Goal: Task Accomplishment & Management: Manage account settings

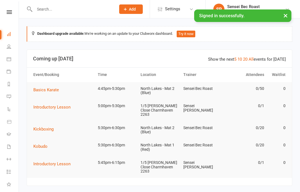
click at [9, 61] on link "Calendar" at bounding box center [13, 59] width 13 height 13
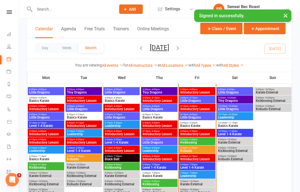
scroll to position [179, 0]
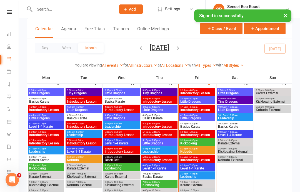
click at [191, 125] on span "Basics Karate" at bounding box center [197, 126] width 34 height 3
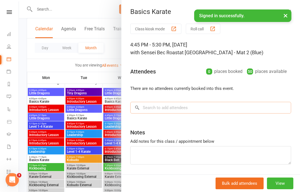
click at [176, 102] on input "search" at bounding box center [210, 108] width 161 height 12
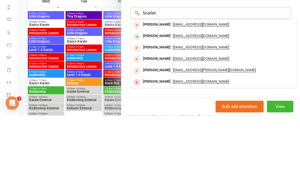
scroll to position [17, 0]
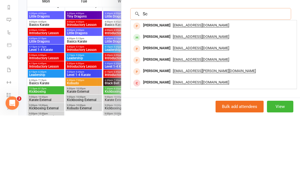
type input "S"
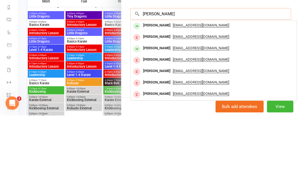
type input "[PERSON_NAME]"
click at [182, 100] on span "[EMAIL_ADDRESS][DOMAIN_NAME]" at bounding box center [201, 102] width 56 height 4
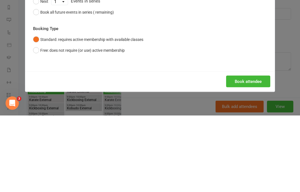
scroll to position [256, 0]
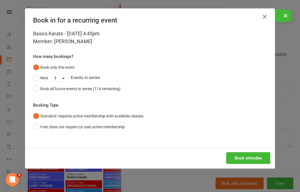
click at [248, 155] on button "Book attendee" at bounding box center [248, 158] width 44 height 12
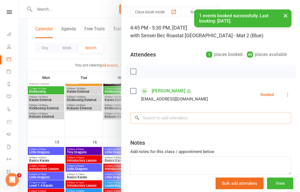
click at [163, 112] on input "search" at bounding box center [210, 118] width 161 height 12
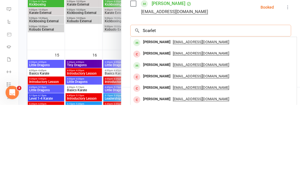
scroll to position [255, 0]
type input "Scarlet"
click at [173, 138] on span "[EMAIL_ADDRESS][DOMAIN_NAME]" at bounding box center [201, 140] width 56 height 4
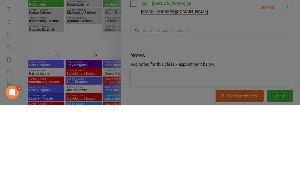
scroll to position [343, 0]
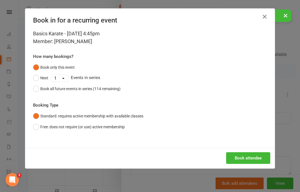
click at [243, 154] on button "Book attendee" at bounding box center [248, 158] width 44 height 12
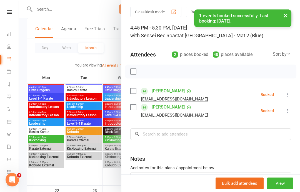
click at [168, 126] on div "Class kiosk mode Roll call 4:45 PM - 5:30 PM, [DATE] with Sensei Bec Roast at […" at bounding box center [210, 113] width 179 height 212
click at [169, 133] on input "search" at bounding box center [210, 134] width 161 height 12
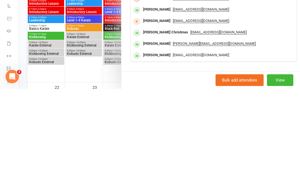
scroll to position [61, 0]
type input "[PERSON_NAME]"
click at [173, 156] on span "[EMAIL_ADDRESS][DOMAIN_NAME]" at bounding box center [201, 158] width 56 height 4
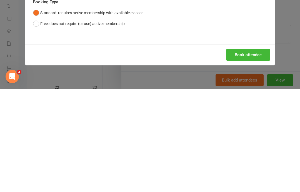
scroll to position [446, 0]
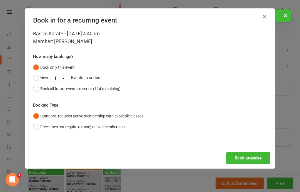
click at [244, 156] on button "Book attendee" at bounding box center [248, 158] width 44 height 12
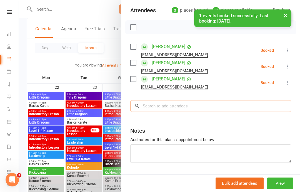
click at [163, 105] on input "search" at bounding box center [210, 106] width 161 height 12
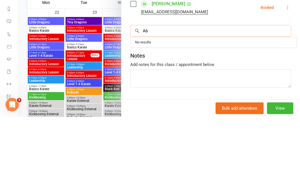
type input "A"
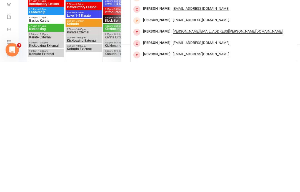
scroll to position [460, 0]
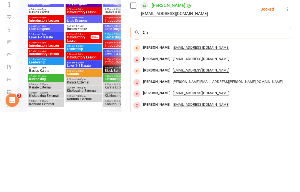
type input "C"
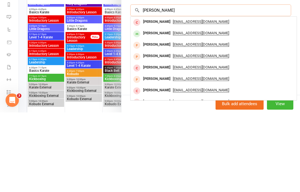
scroll to position [77, 0]
type input "[PERSON_NAME]"
click at [176, 110] on span "[EMAIL_ADDRESS][DOMAIN_NAME]" at bounding box center [201, 112] width 56 height 4
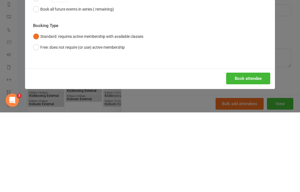
scroll to position [539, 0]
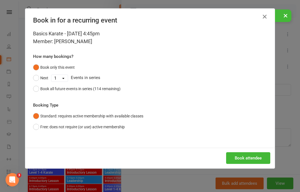
click at [244, 154] on button "Book attendee" at bounding box center [248, 158] width 44 height 12
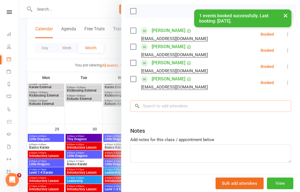
click at [178, 100] on input "search" at bounding box center [210, 106] width 161 height 12
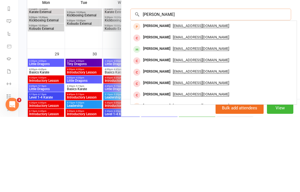
scroll to position [93, 0]
type input "[PERSON_NAME]"
click at [168, 120] on div "[PERSON_NAME]" at bounding box center [157, 124] width 32 height 8
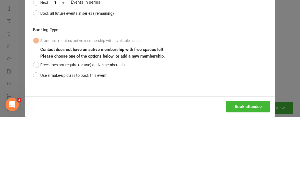
scroll to position [614, 0]
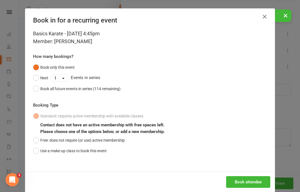
click at [38, 139] on button "Free: does not require (or use) active membership" at bounding box center [79, 140] width 92 height 11
click at [244, 183] on button "Book attendee" at bounding box center [248, 182] width 44 height 12
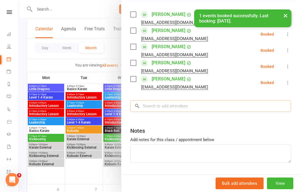
click at [168, 104] on input "search" at bounding box center [210, 106] width 161 height 12
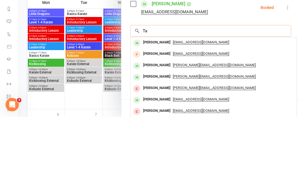
type input "T"
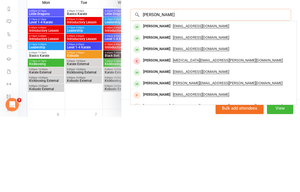
scroll to position [109, 0]
type input "[PERSON_NAME]"
click at [173, 99] on span "[EMAIL_ADDRESS][DOMAIN_NAME]" at bounding box center [201, 101] width 56 height 4
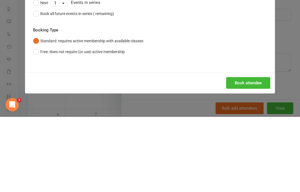
scroll to position [689, 0]
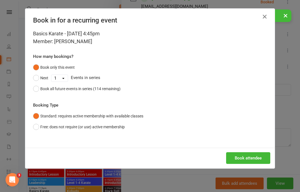
click at [246, 157] on button "Book attendee" at bounding box center [248, 158] width 44 height 12
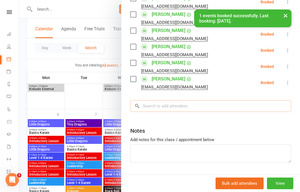
click at [165, 104] on input "search" at bounding box center [210, 106] width 161 height 12
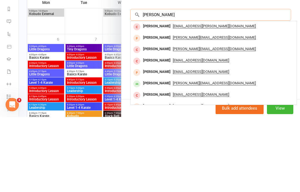
scroll to position [125, 0]
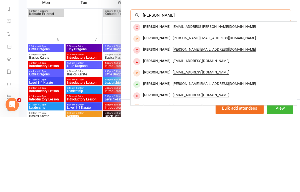
click at [168, 84] on input "[PERSON_NAME]" at bounding box center [210, 90] width 161 height 12
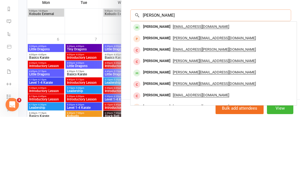
type input "[PERSON_NAME]"
click at [175, 99] on span "[EMAIL_ADDRESS][DOMAIN_NAME]" at bounding box center [201, 101] width 56 height 4
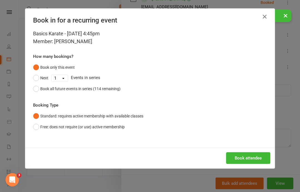
click at [245, 154] on button "Book attendee" at bounding box center [248, 158] width 44 height 12
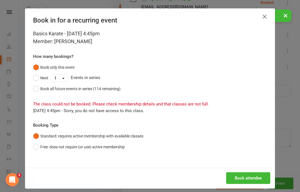
click at [266, 13] on icon "button" at bounding box center [264, 16] width 7 height 7
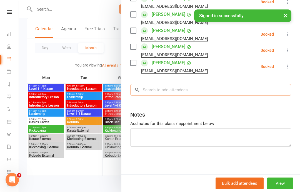
click at [174, 88] on input "search" at bounding box center [210, 90] width 161 height 12
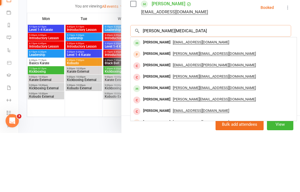
type input "[PERSON_NAME][MEDICAL_DATA]"
click at [173, 99] on span "[EMAIL_ADDRESS][DOMAIN_NAME]" at bounding box center [201, 101] width 56 height 4
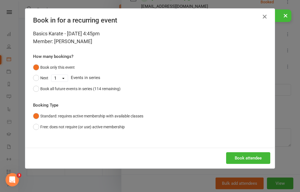
click at [246, 156] on button "Book attendee" at bounding box center [248, 158] width 44 height 12
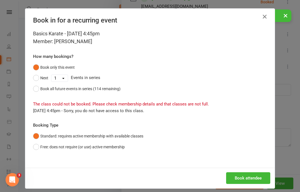
click at [37, 145] on button "Free: does not require (or use) active membership" at bounding box center [79, 146] width 92 height 11
click at [239, 179] on button "Book attendee" at bounding box center [248, 178] width 44 height 12
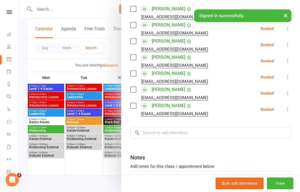
scroll to position [101, 0]
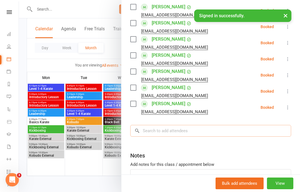
click at [213, 128] on input "search" at bounding box center [210, 131] width 161 height 12
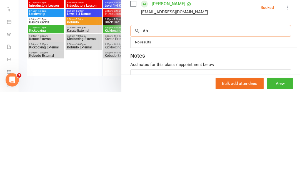
type input "A"
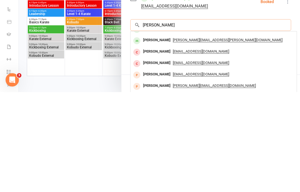
scroll to position [31, 0]
type input "[PERSON_NAME]"
click at [177, 138] on span "[PERSON_NAME][EMAIL_ADDRESS][PERSON_NAME][DOMAIN_NAME]" at bounding box center [228, 140] width 110 height 4
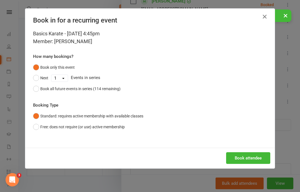
click at [241, 154] on button "Book attendee" at bounding box center [248, 158] width 44 height 12
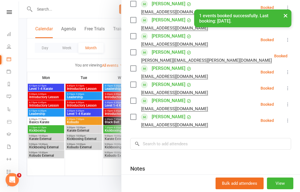
scroll to position [110, 0]
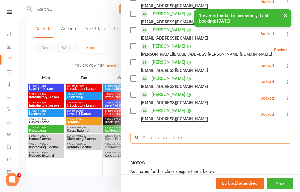
click at [179, 140] on input "search" at bounding box center [210, 138] width 161 height 12
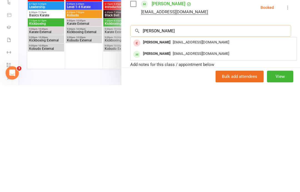
scroll to position [0, 0]
type input "[PERSON_NAME]"
click at [173, 158] on span "[EMAIL_ADDRESS][DOMAIN_NAME]" at bounding box center [201, 160] width 56 height 4
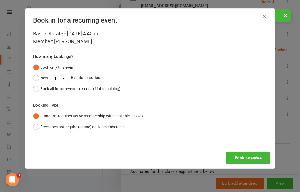
click at [242, 156] on button "Book attendee" at bounding box center [248, 158] width 44 height 12
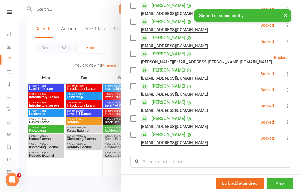
scroll to position [103, 0]
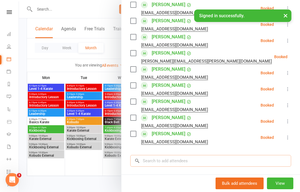
click at [199, 159] on input "search" at bounding box center [210, 161] width 161 height 12
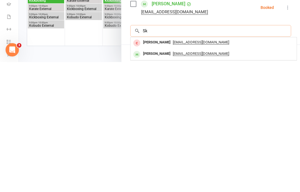
type input "Sky"
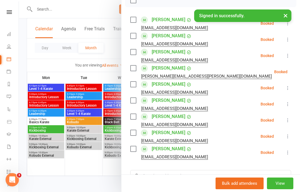
scroll to position [159, 0]
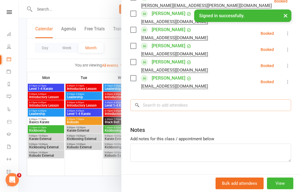
click at [207, 107] on input "search" at bounding box center [210, 105] width 161 height 12
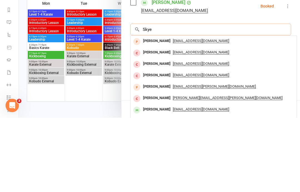
scroll to position [156, 0]
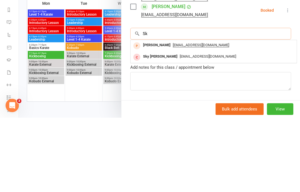
type input "S"
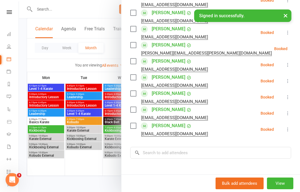
scroll to position [114, 0]
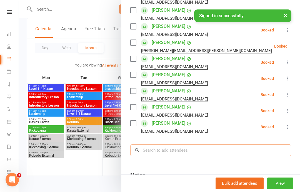
click at [155, 154] on input "search" at bounding box center [210, 150] width 161 height 12
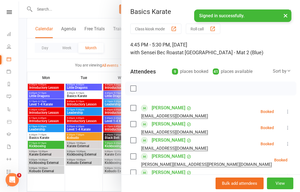
scroll to position [741, 0]
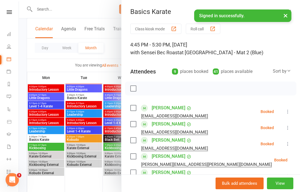
click at [284, 18] on button "×" at bounding box center [286, 15] width 10 height 12
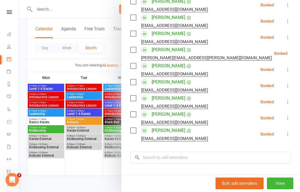
scroll to position [107, 0]
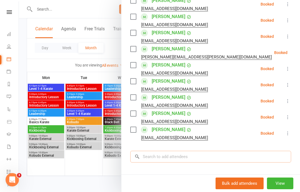
click at [227, 158] on input "search" at bounding box center [210, 157] width 161 height 12
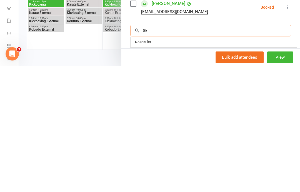
type input "So"
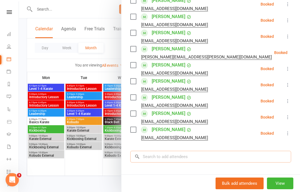
click at [232, 151] on input "search" at bounding box center [210, 157] width 161 height 12
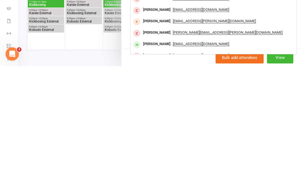
scroll to position [174, 0]
type input "Skye"
click at [153, 166] on div "[PERSON_NAME]" at bounding box center [157, 170] width 32 height 8
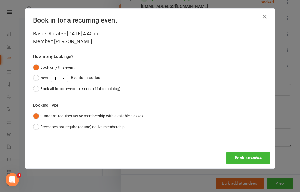
click at [257, 154] on button "Book attendee" at bounding box center [248, 158] width 44 height 12
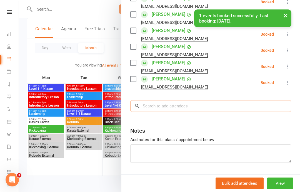
click at [165, 107] on input "search" at bounding box center [210, 106] width 161 height 12
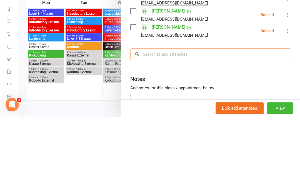
scroll to position [153, 0]
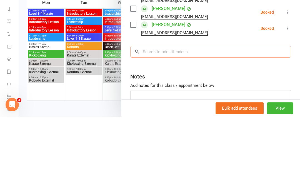
click at [155, 121] on input "search" at bounding box center [210, 127] width 161 height 12
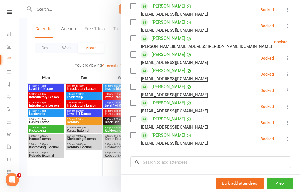
scroll to position [120, 0]
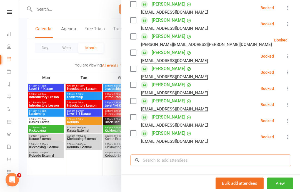
click at [145, 163] on input "search" at bounding box center [210, 160] width 161 height 12
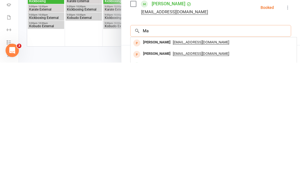
type input "M"
type input "Jerem"
click at [231, 168] on div "[PERSON_NAME][EMAIL_ADDRESS][DOMAIN_NAME]" at bounding box center [214, 172] width 162 height 8
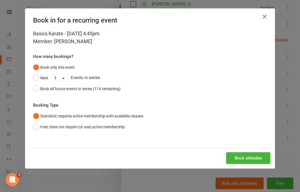
click at [256, 157] on button "Book attendee" at bounding box center [248, 158] width 44 height 12
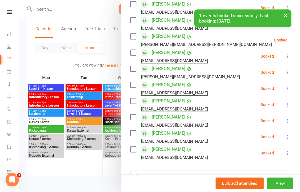
click at [173, 161] on div "[EMAIL_ADDRESS][DOMAIN_NAME]" at bounding box center [174, 157] width 67 height 7
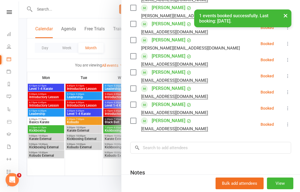
scroll to position [149, 0]
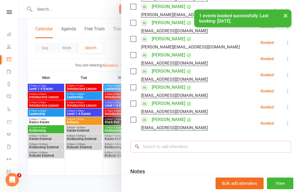
click at [184, 146] on input "search" at bounding box center [210, 147] width 161 height 12
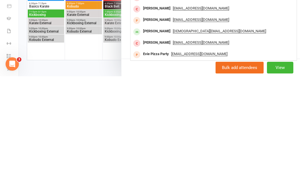
scroll to position [206, 0]
type input "Evie"
click at [234, 143] on div "[DEMOGRAPHIC_DATA][EMAIL_ADDRESS][DOMAIN_NAME]" at bounding box center [214, 147] width 162 height 8
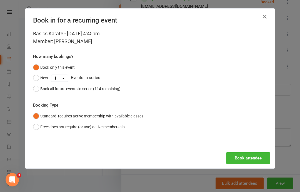
click at [246, 156] on button "Book attendee" at bounding box center [248, 158] width 44 height 12
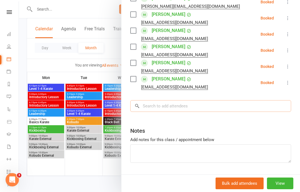
click at [218, 105] on input "search" at bounding box center [210, 106] width 161 height 12
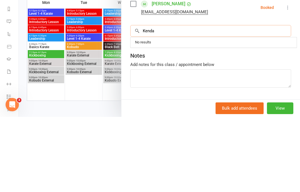
type input "Kendal"
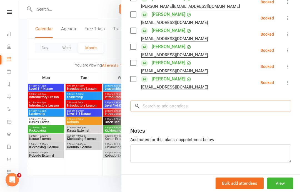
click at [213, 108] on input "search" at bounding box center [210, 106] width 161 height 12
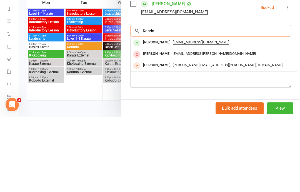
type input "Kenda"
click at [156, 113] on div "[PERSON_NAME]" at bounding box center [157, 117] width 32 height 8
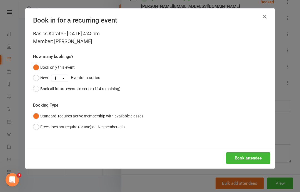
click at [260, 157] on button "Book attendee" at bounding box center [248, 158] width 44 height 12
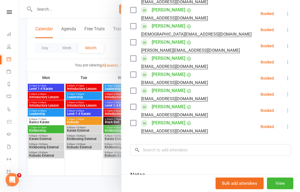
scroll to position [179, 0]
click at [209, 153] on input "search" at bounding box center [210, 150] width 161 height 12
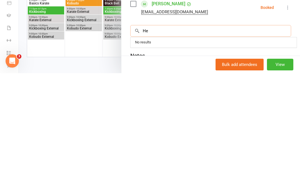
type input "H"
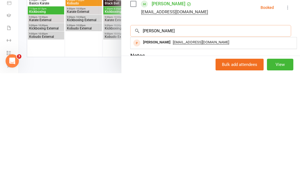
type input "[PERSON_NAME]"
click at [192, 159] on span "[EMAIL_ADDRESS][DOMAIN_NAME]" at bounding box center [201, 161] width 56 height 4
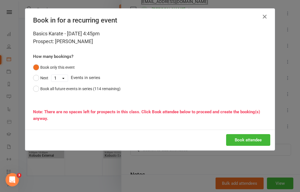
click at [267, 18] on icon "button" at bounding box center [264, 16] width 7 height 7
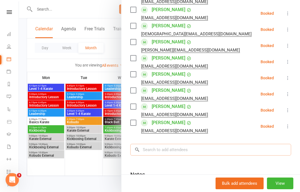
click at [220, 149] on input "search" at bounding box center [210, 150] width 161 height 12
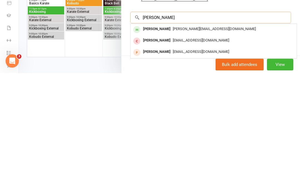
scroll to position [192, 0]
type input "[PERSON_NAME]"
click at [244, 143] on div "[PERSON_NAME][EMAIL_ADDRESS][DOMAIN_NAME]" at bounding box center [214, 147] width 162 height 8
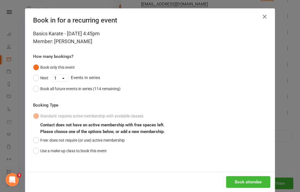
click at [251, 178] on button "Book attendee" at bounding box center [248, 182] width 44 height 12
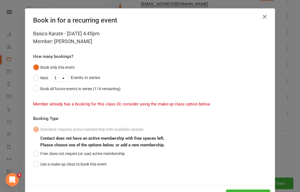
click at [262, 18] on icon "button" at bounding box center [264, 16] width 7 height 7
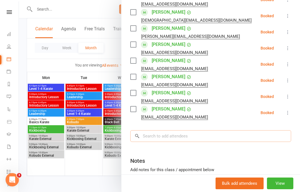
click at [213, 132] on input "search" at bounding box center [210, 136] width 161 height 12
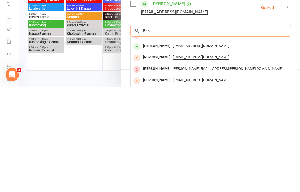
scroll to position [30, 0]
type input "Ben"
click at [242, 147] on div "[EMAIL_ADDRESS][DOMAIN_NAME]" at bounding box center [214, 151] width 162 height 8
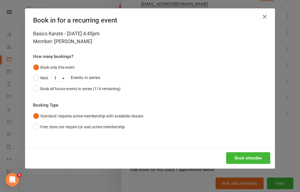
click at [245, 154] on button "Book attendee" at bounding box center [248, 158] width 44 height 12
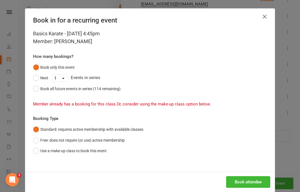
click at [244, 180] on button "Book attendee" at bounding box center [248, 182] width 44 height 12
click at [266, 16] on icon "button" at bounding box center [264, 16] width 7 height 7
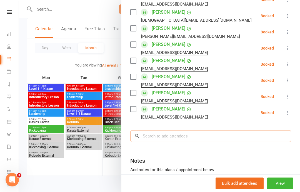
click at [206, 135] on input "search" at bounding box center [210, 136] width 161 height 12
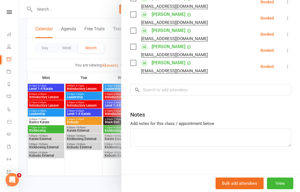
scroll to position [238, 0]
click at [208, 93] on input "search" at bounding box center [210, 90] width 161 height 12
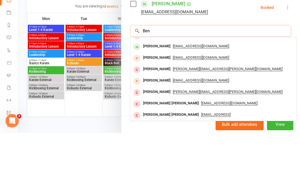
type input "Ben"
click at [153, 101] on div "[PERSON_NAME]" at bounding box center [157, 105] width 32 height 8
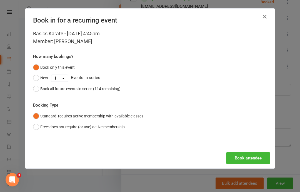
click at [246, 158] on button "Book attendee" at bounding box center [248, 158] width 44 height 12
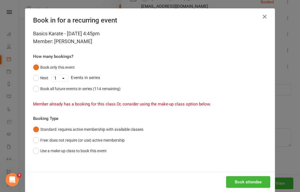
click at [252, 179] on button "Book attendee" at bounding box center [248, 182] width 44 height 12
click at [265, 14] on icon "button" at bounding box center [264, 16] width 7 height 7
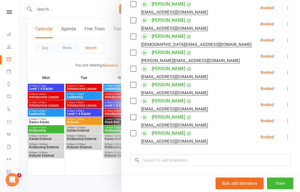
scroll to position [171, 0]
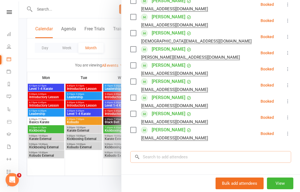
click at [183, 156] on input "search" at bounding box center [210, 157] width 161 height 12
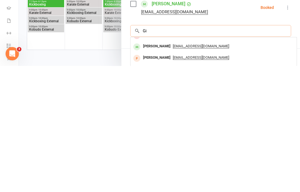
type input "[PERSON_NAME]"
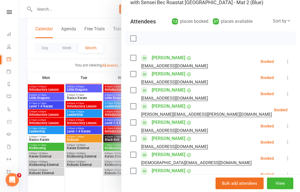
scroll to position [736, 0]
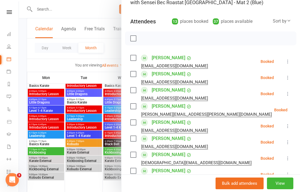
click at [283, 189] on button "View" at bounding box center [280, 183] width 26 height 12
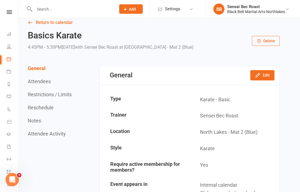
scroll to position [8, 0]
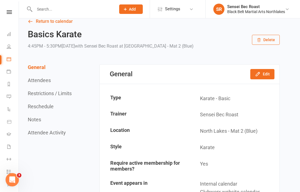
click at [9, 71] on icon at bounding box center [9, 71] width 4 height 4
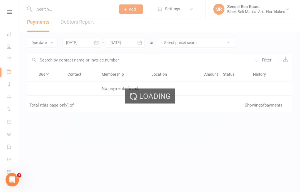
scroll to position [10, 0]
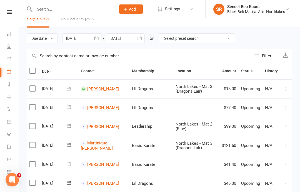
click at [9, 58] on icon at bounding box center [9, 59] width 4 height 4
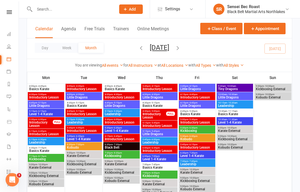
scroll to position [53, 0]
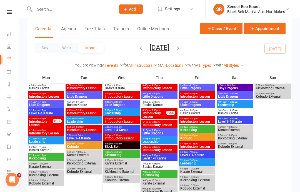
click at [204, 138] on span "Kobudo" at bounding box center [197, 137] width 34 height 3
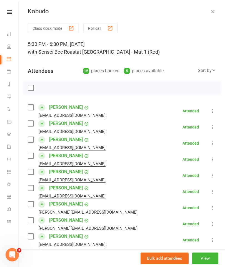
scroll to position [0, 0]
click at [213, 11] on icon "button" at bounding box center [213, 12] width 6 height 6
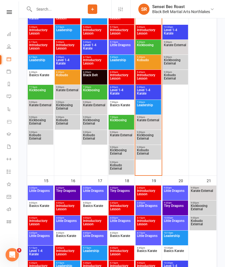
scroll to position [433, 0]
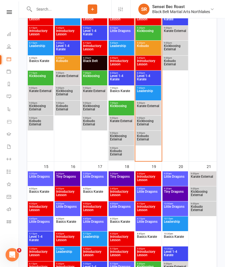
click at [153, 48] on span "Kobudo" at bounding box center [148, 49] width 23 height 10
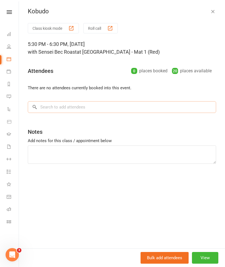
click at [154, 107] on input "search" at bounding box center [122, 107] width 188 height 12
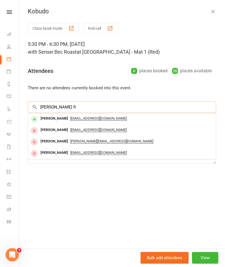
type input "[PERSON_NAME] fr"
click at [101, 119] on span "[EMAIL_ADDRESS][DOMAIN_NAME]" at bounding box center [98, 118] width 56 height 4
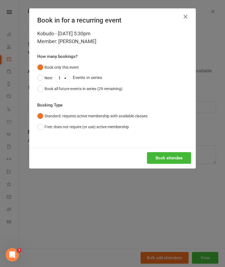
click at [177, 156] on button "Book attendee" at bounding box center [169, 158] width 44 height 12
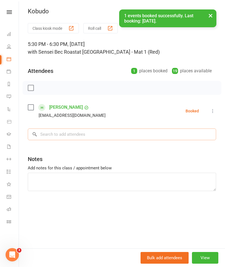
click at [53, 134] on input "search" at bounding box center [122, 134] width 188 height 12
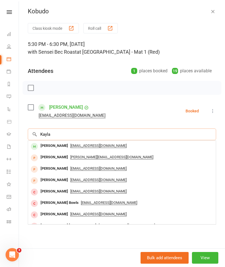
type input "Kayla"
click at [87, 147] on span "[EMAIL_ADDRESS][DOMAIN_NAME]" at bounding box center [98, 145] width 56 height 4
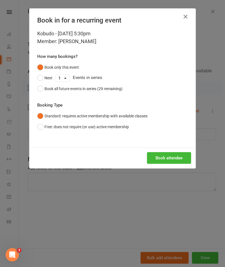
click at [165, 157] on button "Book attendee" at bounding box center [169, 158] width 44 height 12
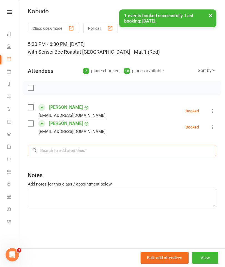
click at [132, 145] on input "search" at bounding box center [122, 150] width 188 height 12
type input "Kiyomi"
click at [96, 161] on span "[EMAIL_ADDRESS][DOMAIN_NAME]" at bounding box center [98, 161] width 56 height 4
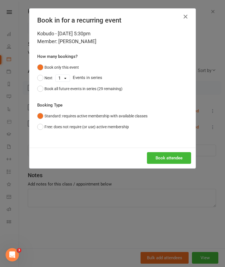
click at [164, 158] on button "Book attendee" at bounding box center [169, 158] width 44 height 12
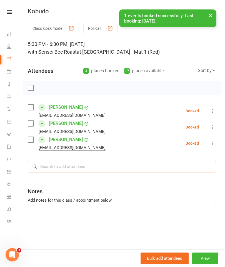
click at [129, 164] on input "search" at bounding box center [122, 167] width 188 height 12
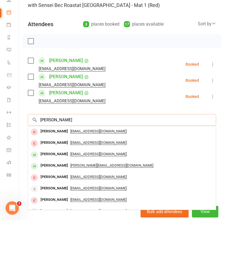
type input "[PERSON_NAME]"
click at [93, 191] on span "[PERSON_NAME][EMAIL_ADDRESS][DOMAIN_NAME]" at bounding box center [111, 212] width 83 height 4
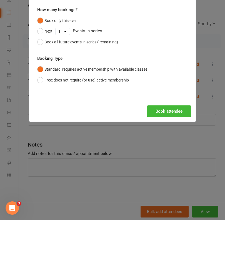
scroll to position [479, 0]
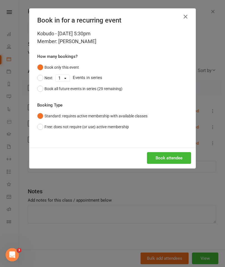
click at [158, 157] on button "Book attendee" at bounding box center [169, 158] width 44 height 12
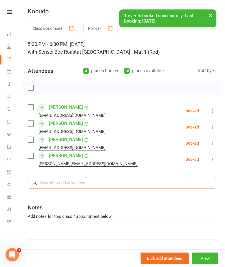
click at [130, 180] on input "search" at bounding box center [122, 183] width 188 height 12
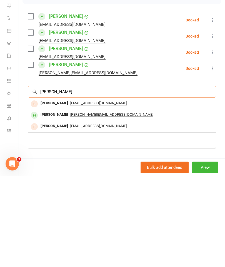
type input "[PERSON_NAME]"
click at [98, 191] on span "[PERSON_NAME][EMAIL_ADDRESS][DOMAIN_NAME]" at bounding box center [111, 205] width 83 height 4
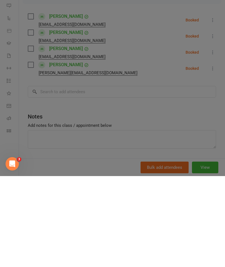
scroll to position [570, 0]
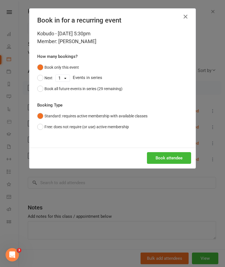
click at [163, 157] on button "Book attendee" at bounding box center [169, 158] width 44 height 12
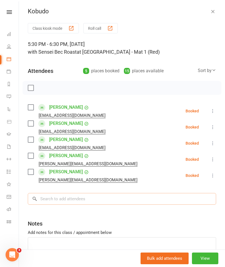
click at [132, 191] on input "search" at bounding box center [122, 199] width 188 height 12
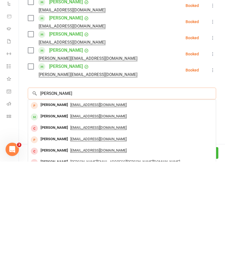
type input "[PERSON_NAME]"
click at [92, 191] on span "[EMAIL_ADDRESS][DOMAIN_NAME]" at bounding box center [98, 221] width 56 height 4
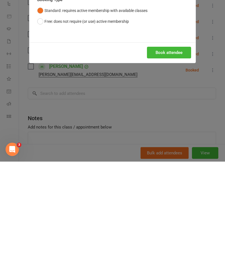
scroll to position [677, 0]
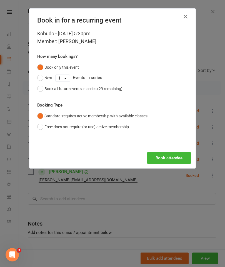
click at [164, 159] on button "Book attendee" at bounding box center [169, 158] width 44 height 12
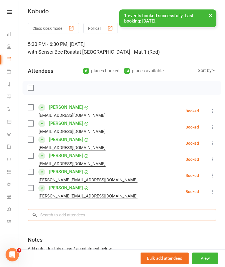
click at [154, 191] on input "search" at bounding box center [122, 215] width 188 height 12
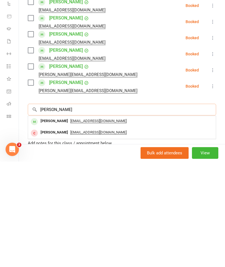
type input "[PERSON_NAME]"
click at [91, 191] on span "[EMAIL_ADDRESS][DOMAIN_NAME]" at bounding box center [98, 226] width 56 height 4
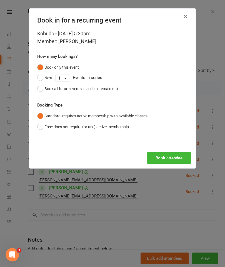
scroll to position [800, 0]
click at [177, 159] on button "Book attendee" at bounding box center [169, 158] width 44 height 12
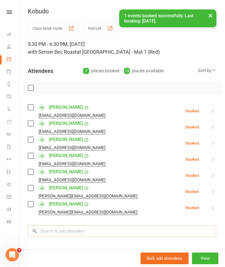
click at [123, 191] on input "search" at bounding box center [122, 231] width 188 height 12
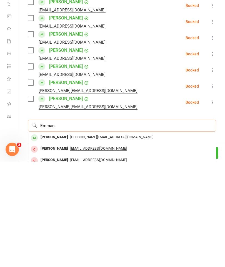
type input "Emman"
click at [95, 191] on span "[PERSON_NAME][EMAIL_ADDRESS][DOMAIN_NAME]" at bounding box center [111, 242] width 83 height 4
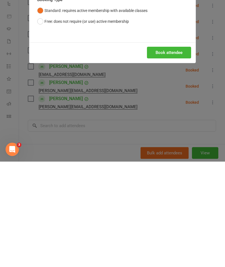
scroll to position [939, 0]
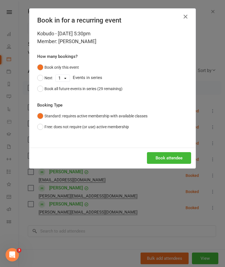
click at [124, 126] on button "Free: does not require (or use) active membership" at bounding box center [83, 126] width 92 height 11
click at [166, 157] on button "Book attendee" at bounding box center [169, 158] width 44 height 12
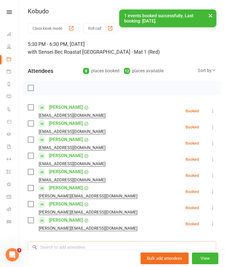
click at [119, 191] on input "search" at bounding box center [122, 247] width 188 height 12
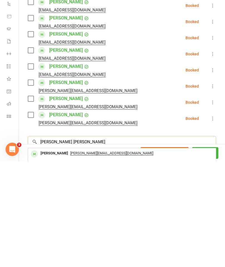
scroll to position [989, 0]
type input "[PERSON_NAME] [PERSON_NAME]"
click at [99, 191] on span "[EMAIL_ADDRESS][DOMAIN_NAME]" at bounding box center [127, 258] width 56 height 4
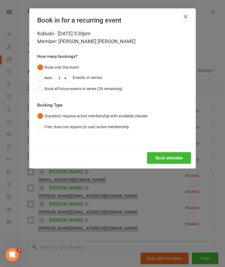
click at [168, 158] on button "Book attendee" at bounding box center [169, 158] width 44 height 12
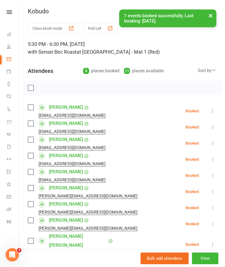
click at [152, 191] on input "search" at bounding box center [122, 272] width 188 height 12
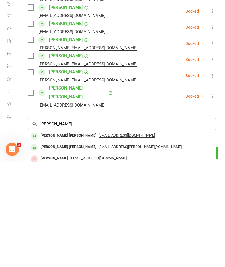
scroll to position [44, 0]
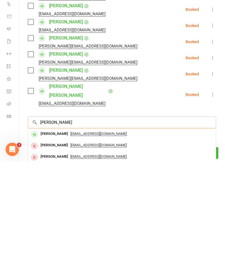
type input "[PERSON_NAME]"
click at [102, 191] on span "[EMAIL_ADDRESS][DOMAIN_NAME]" at bounding box center [98, 239] width 56 height 4
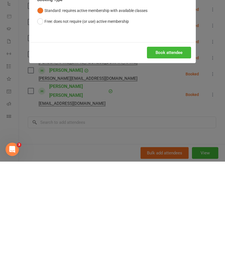
scroll to position [1266, 0]
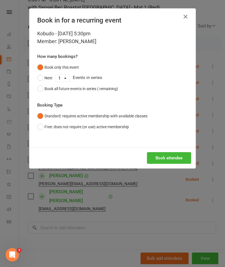
click at [161, 159] on button "Book attendee" at bounding box center [169, 158] width 44 height 12
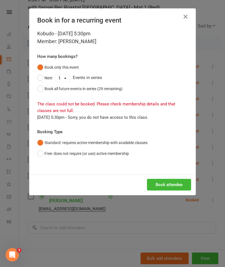
click at [42, 157] on button "Free: does not require (or use) active membership" at bounding box center [83, 153] width 92 height 11
click at [176, 186] on button "Book attendee" at bounding box center [169, 185] width 44 height 12
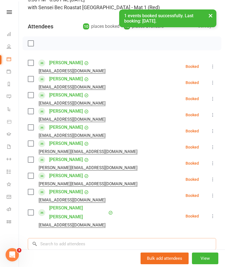
click at [52, 191] on input "search" at bounding box center [122, 244] width 188 height 12
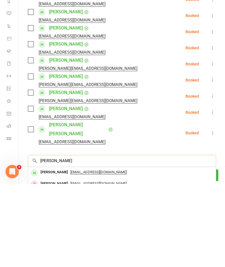
scroll to position [1289, 0]
type input "[PERSON_NAME]"
click at [92, 191] on span "[EMAIL_ADDRESS][DOMAIN_NAME]" at bounding box center [98, 255] width 56 height 4
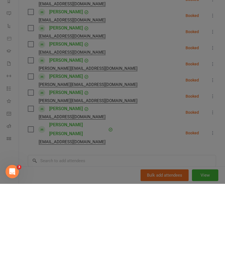
scroll to position [1267, 0]
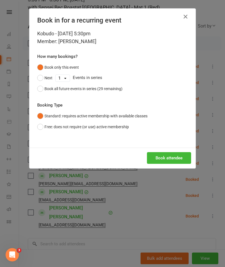
click at [168, 157] on button "Book attendee" at bounding box center [169, 158] width 44 height 12
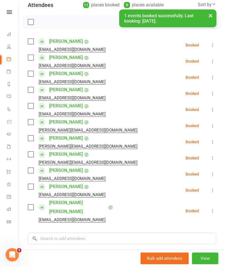
scroll to position [66, 0]
click at [54, 191] on input "search" at bounding box center [122, 238] width 188 height 12
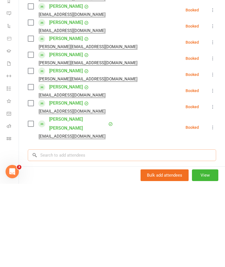
scroll to position [1289, 0]
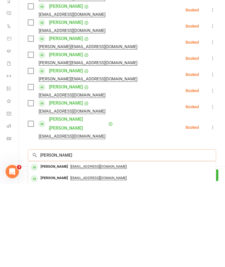
type input "[PERSON_NAME]"
click at [97, 191] on span "[EMAIL_ADDRESS][DOMAIN_NAME]" at bounding box center [98, 261] width 56 height 4
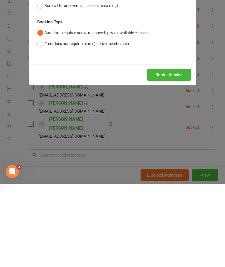
scroll to position [1267, 0]
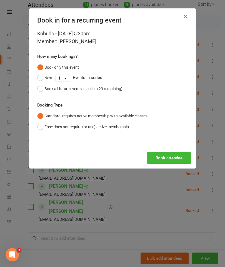
click at [168, 158] on button "Book attendee" at bounding box center [169, 158] width 44 height 12
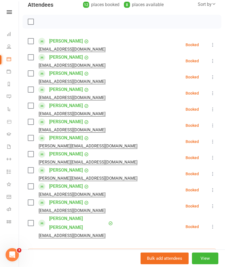
click at [55, 191] on input "search" at bounding box center [122, 254] width 188 height 12
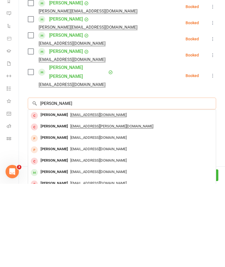
scroll to position [134, 0]
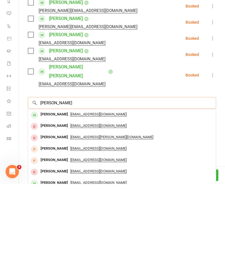
type input "[PERSON_NAME]"
click at [102, 191] on span "[EMAIL_ADDRESS][DOMAIN_NAME]" at bounding box center [98, 197] width 56 height 4
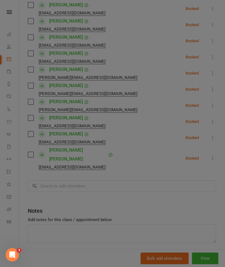
scroll to position [124, 0]
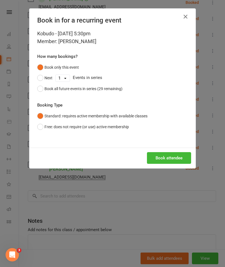
click at [171, 156] on button "Book attendee" at bounding box center [169, 158] width 44 height 12
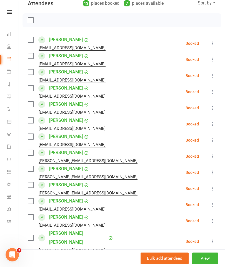
scroll to position [68, 0]
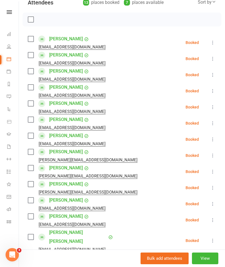
click at [31, 21] on label at bounding box center [31, 20] width 6 height 6
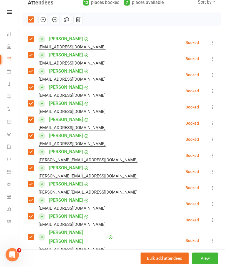
click at [44, 21] on icon "button" at bounding box center [43, 19] width 6 height 6
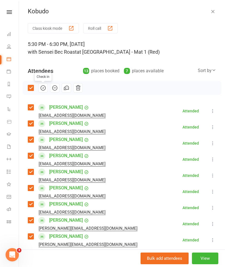
scroll to position [0, 0]
click at [213, 9] on icon "button" at bounding box center [213, 12] width 6 height 6
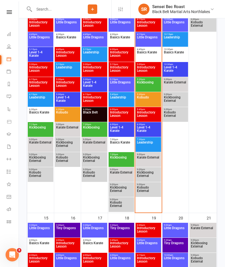
scroll to position [360, 0]
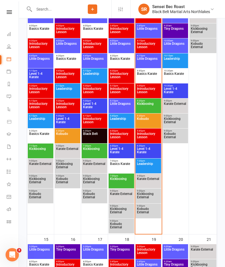
click at [150, 104] on span "Kickboxing" at bounding box center [148, 107] width 23 height 10
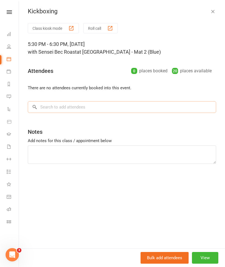
click at [164, 104] on input "search" at bounding box center [122, 107] width 188 height 12
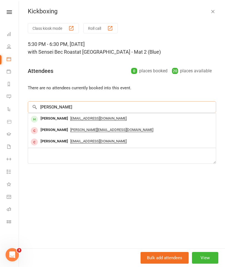
type input "[PERSON_NAME]"
click at [97, 118] on span "[EMAIL_ADDRESS][DOMAIN_NAME]" at bounding box center [98, 118] width 56 height 4
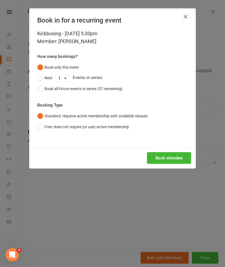
click at [168, 157] on button "Book attendee" at bounding box center [169, 158] width 44 height 12
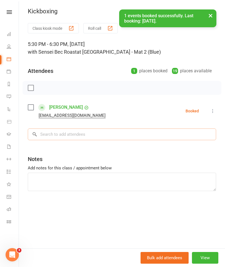
click at [48, 136] on input "search" at bounding box center [122, 134] width 188 height 12
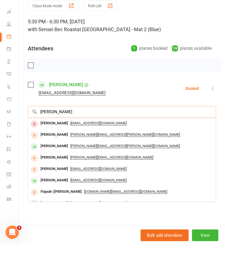
type input "[PERSON_NAME]"
click at [105, 191] on span "[EMAIL_ADDRESS][DOMAIN_NAME]" at bounding box center [98, 202] width 56 height 4
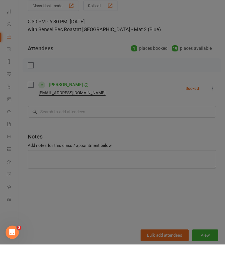
scroll to position [382, 0]
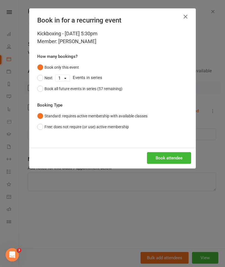
click at [172, 157] on button "Book attendee" at bounding box center [169, 158] width 44 height 12
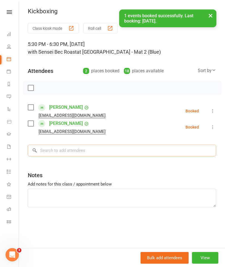
click at [51, 149] on input "search" at bounding box center [122, 150] width 188 height 12
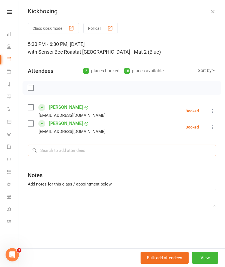
click at [53, 152] on input "search" at bounding box center [122, 150] width 188 height 12
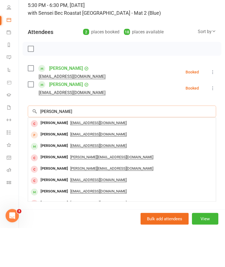
type input "[PERSON_NAME]"
click at [91, 182] on span "[EMAIL_ADDRESS][DOMAIN_NAME]" at bounding box center [98, 184] width 56 height 4
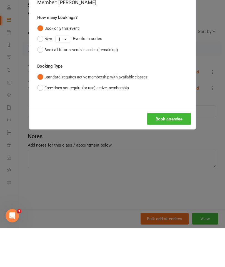
scroll to position [421, 0]
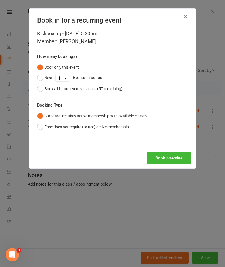
click at [169, 158] on button "Book attendee" at bounding box center [169, 158] width 44 height 12
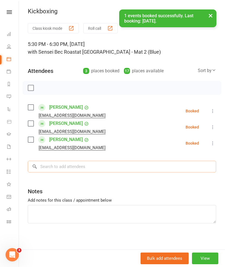
click at [45, 168] on input "search" at bounding box center [122, 167] width 188 height 12
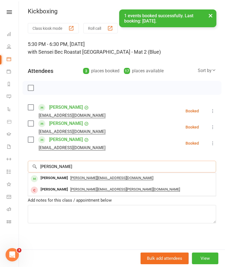
type input "[PERSON_NAME]"
click at [70, 176] on span "[PERSON_NAME][EMAIL_ADDRESS][DOMAIN_NAME]" at bounding box center [111, 178] width 83 height 4
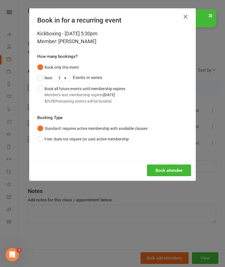
scroll to position [421, 0]
click at [176, 169] on button "Book attendee" at bounding box center [169, 170] width 44 height 12
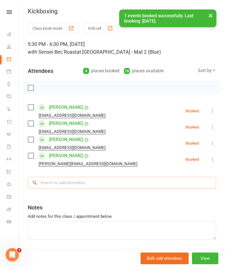
click at [52, 184] on input "search" at bounding box center [122, 183] width 188 height 12
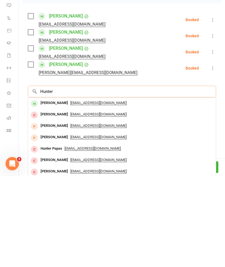
scroll to position [421, 0]
type input "Hunter"
click at [100, 191] on span "[EMAIL_ADDRESS][DOMAIN_NAME]" at bounding box center [98, 194] width 56 height 4
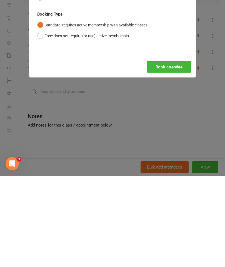
scroll to position [512, 0]
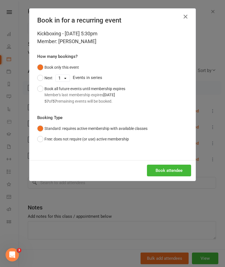
click at [162, 167] on button "Book attendee" at bounding box center [169, 170] width 44 height 12
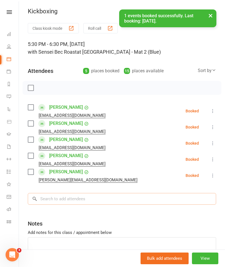
click at [59, 191] on input "search" at bounding box center [122, 199] width 188 height 12
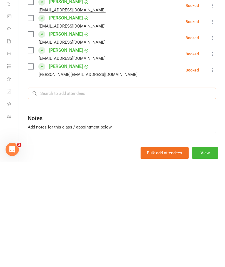
scroll to position [514, 0]
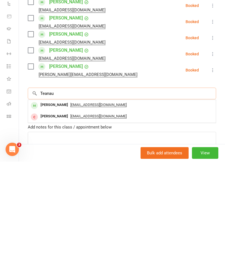
type input "Teanau"
click at [99, 191] on span "[EMAIL_ADDRESS][DOMAIN_NAME]" at bounding box center [98, 210] width 56 height 4
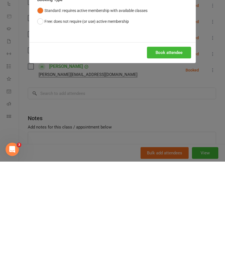
scroll to position [619, 0]
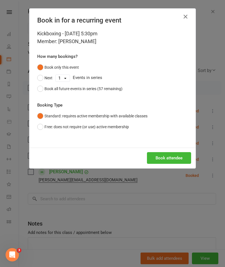
click at [164, 156] on button "Book attendee" at bounding box center [169, 158] width 44 height 12
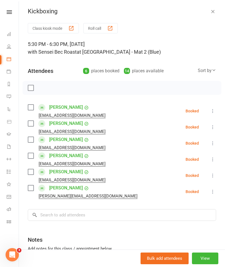
click at [30, 89] on label at bounding box center [31, 88] width 6 height 6
click at [41, 91] on button "button" at bounding box center [42, 87] width 9 height 9
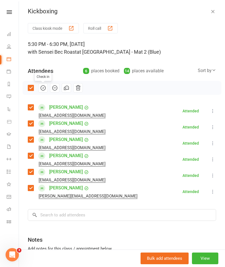
click at [214, 11] on icon "button" at bounding box center [213, 12] width 6 height 6
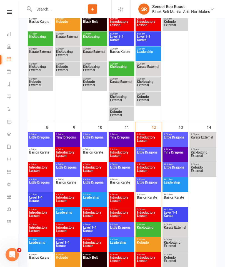
scroll to position [235, 0]
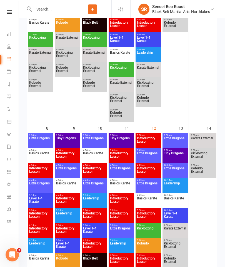
click at [149, 156] on span "Little Dragons" at bounding box center [148, 156] width 23 height 10
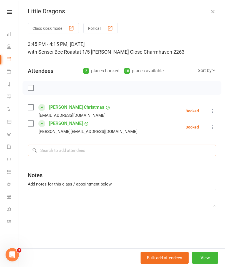
click at [113, 151] on input "search" at bounding box center [122, 150] width 188 height 12
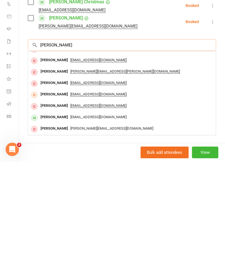
scroll to position [250, 0]
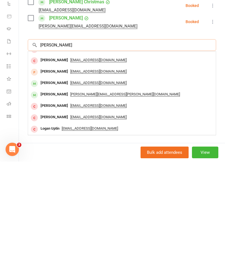
type input "[PERSON_NAME]"
click at [100, 191] on span "[PERSON_NAME][EMAIL_ADDRESS][PERSON_NAME][DOMAIN_NAME]" at bounding box center [125, 199] width 110 height 4
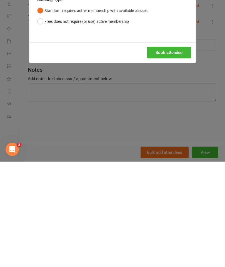
scroll to position [355, 0]
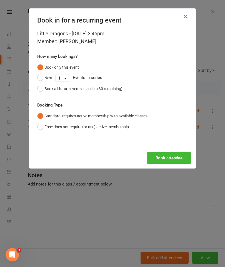
click at [163, 158] on button "Book attendee" at bounding box center [169, 158] width 44 height 12
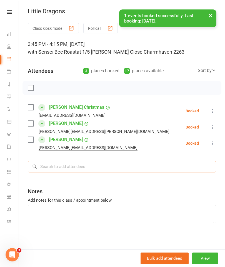
click at [119, 165] on input "search" at bounding box center [122, 167] width 188 height 12
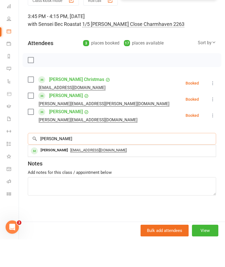
type input "[PERSON_NAME]"
click at [107, 176] on span "[EMAIL_ADDRESS][DOMAIN_NAME]" at bounding box center [98, 178] width 56 height 4
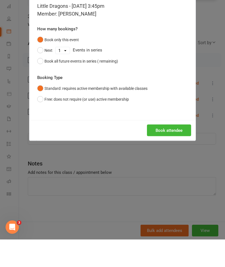
scroll to position [383, 0]
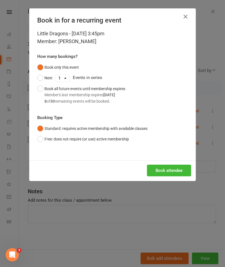
click at [168, 167] on button "Book attendee" at bounding box center [169, 170] width 44 height 12
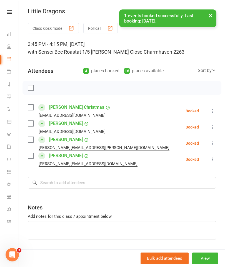
click at [31, 89] on label at bounding box center [31, 88] width 6 height 6
click at [42, 88] on icon "button" at bounding box center [43, 88] width 6 height 6
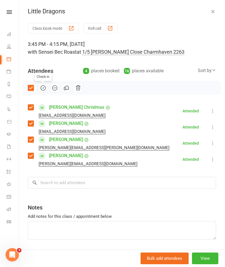
click at [211, 12] on icon "button" at bounding box center [213, 12] width 6 height 6
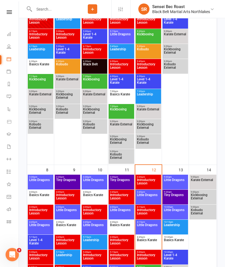
click at [149, 191] on span "Little Dragons" at bounding box center [148, 228] width 23 height 10
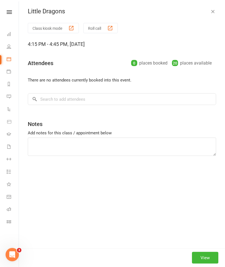
scroll to position [194, 0]
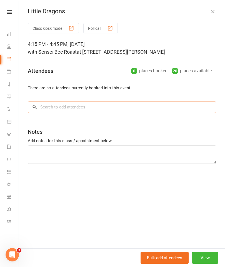
click at [52, 106] on input "search" at bounding box center [122, 107] width 188 height 12
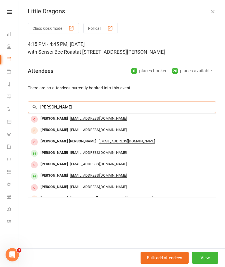
type input "[PERSON_NAME]"
click at [104, 174] on span "[EMAIL_ADDRESS][DOMAIN_NAME]" at bounding box center [98, 175] width 56 height 4
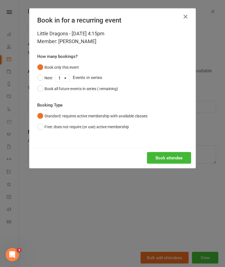
scroll to position [194, 0]
click at [180, 158] on button "Book attendee" at bounding box center [169, 158] width 44 height 12
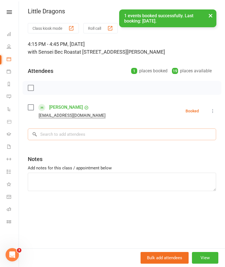
click at [48, 134] on input "search" at bounding box center [122, 134] width 188 height 12
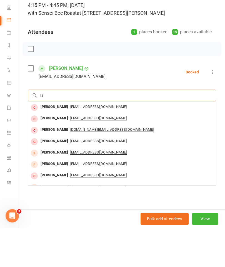
type input "I"
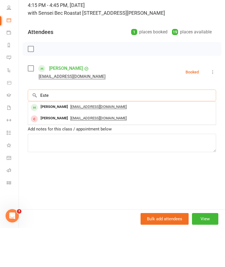
type input "Este"
click at [103, 143] on span "[EMAIL_ADDRESS][DOMAIN_NAME]" at bounding box center [98, 145] width 56 height 4
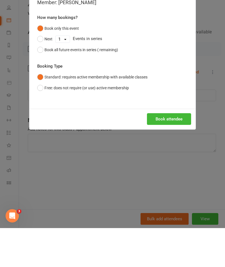
scroll to position [233, 0]
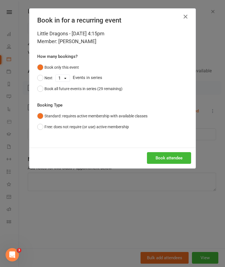
click at [173, 157] on button "Book attendee" at bounding box center [169, 158] width 44 height 12
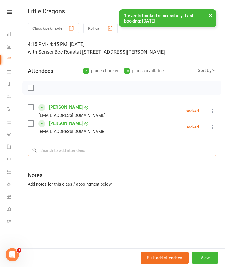
click at [144, 149] on input "search" at bounding box center [122, 150] width 188 height 12
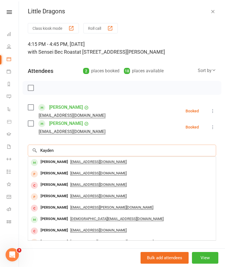
type input "Kayden"
click at [112, 162] on span "[EMAIL_ADDRESS][DOMAIN_NAME]" at bounding box center [98, 161] width 56 height 4
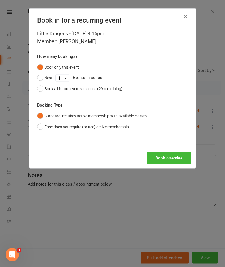
scroll to position [233, 0]
click at [170, 159] on button "Book attendee" at bounding box center [169, 158] width 44 height 12
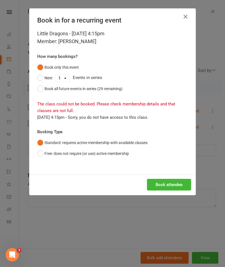
click at [109, 155] on button "Free: does not require (or use) active membership" at bounding box center [83, 153] width 92 height 11
click at [173, 179] on button "Book attendee" at bounding box center [169, 185] width 44 height 12
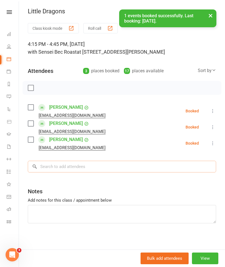
click at [52, 168] on input "search" at bounding box center [122, 167] width 188 height 12
